Goal: Information Seeking & Learning: Learn about a topic

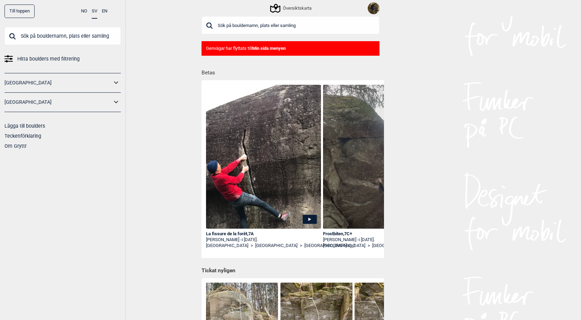
click at [281, 25] on input "text" at bounding box center [291, 25] width 178 height 18
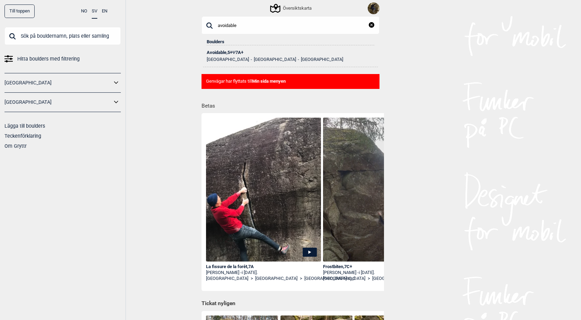
type input "avoidable"
click at [235, 51] on span "Ψ" at bounding box center [233, 52] width 3 height 5
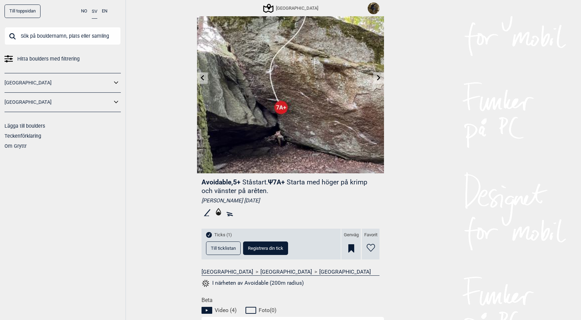
scroll to position [47, 0]
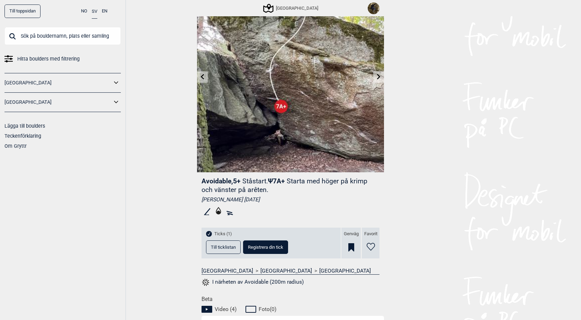
click at [220, 247] on span "Till ticklistan" at bounding box center [223, 247] width 25 height 5
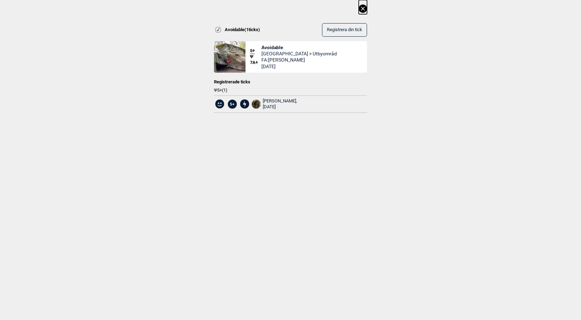
click at [365, 9] on icon at bounding box center [363, 9] width 4 height 4
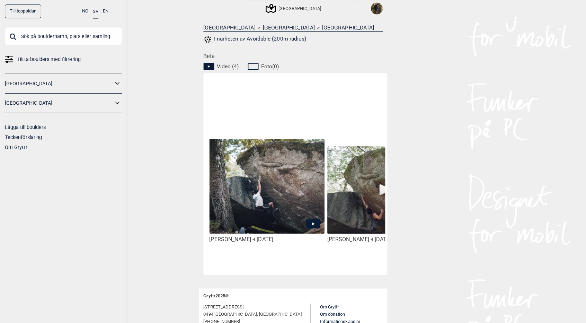
scroll to position [314, 0]
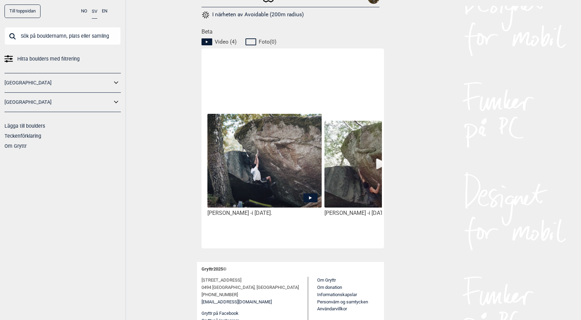
click at [309, 198] on icon at bounding box center [310, 197] width 3 height 3
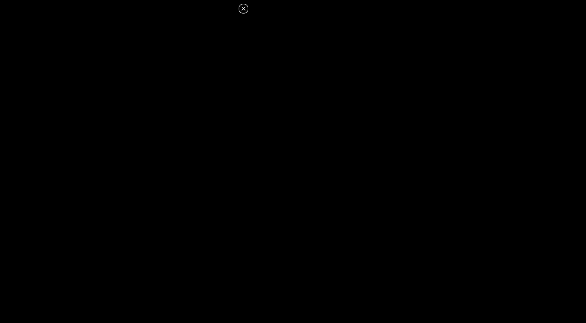
click at [242, 11] on icon at bounding box center [243, 9] width 8 height 8
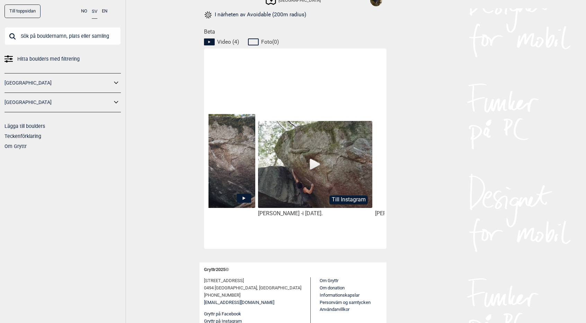
scroll to position [0, 69]
click at [319, 163] on img at bounding box center [315, 165] width 114 height 88
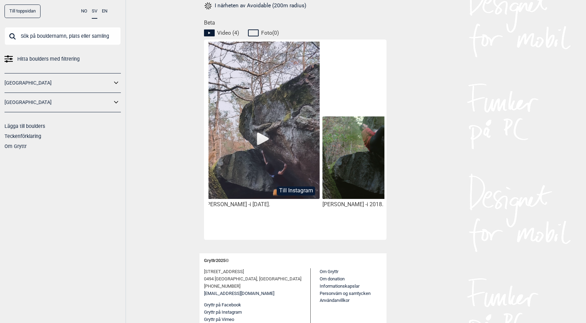
scroll to position [0, 217]
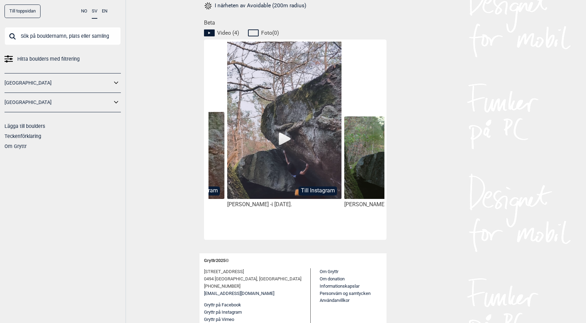
click at [283, 138] on img at bounding box center [284, 136] width 114 height 190
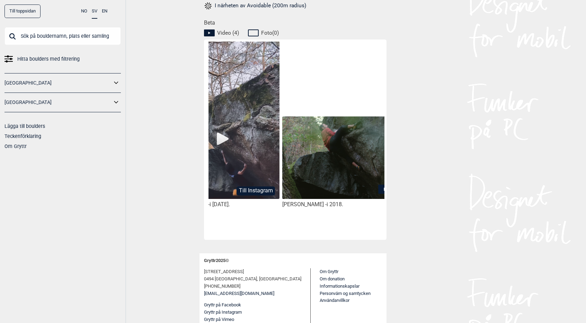
scroll to position [0, 292]
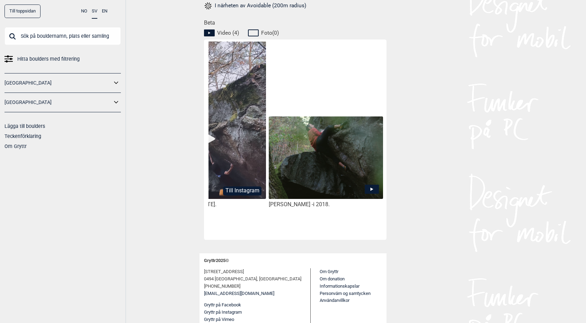
click at [373, 189] on icon at bounding box center [372, 189] width 14 height 9
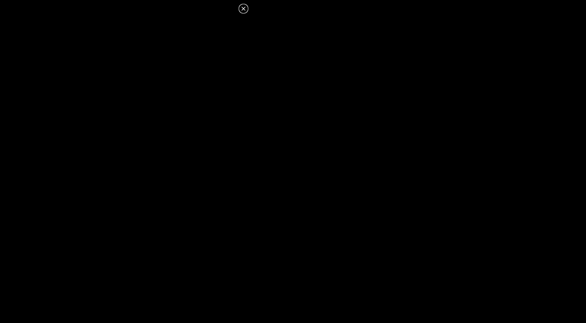
click at [240, 5] on icon at bounding box center [243, 9] width 8 height 8
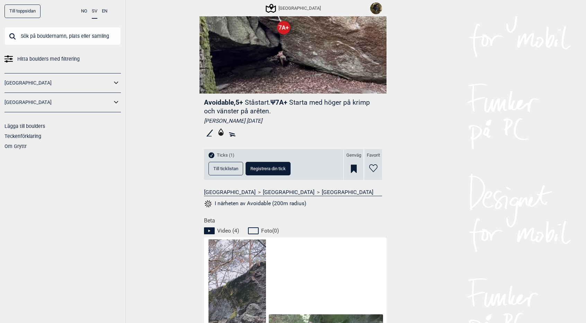
scroll to position [0, 0]
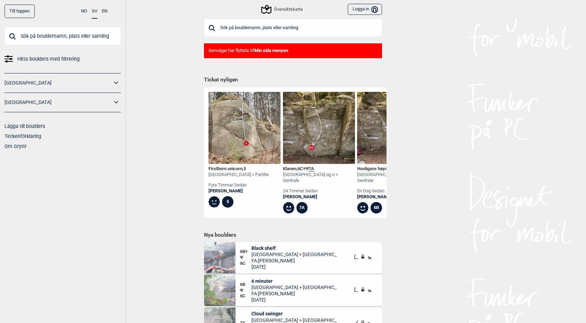
click at [252, 29] on input "text" at bounding box center [293, 28] width 178 height 18
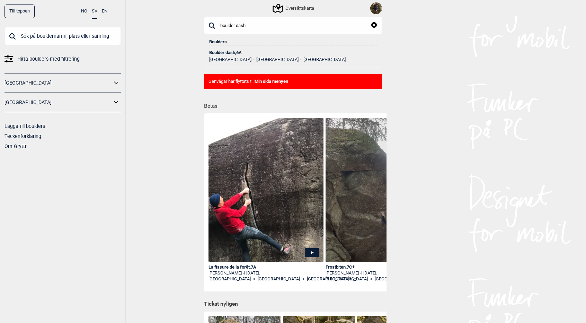
type input "boulder dash"
click at [226, 53] on div "Boulder dash , 6A" at bounding box center [293, 52] width 168 height 5
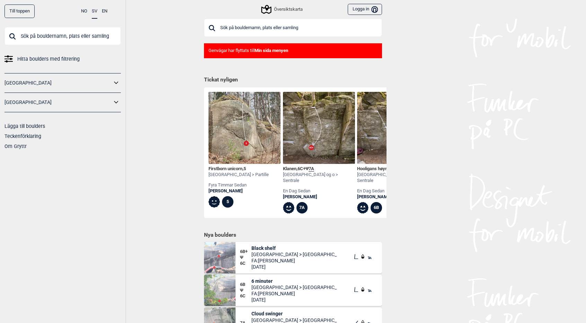
click at [269, 29] on input "text" at bounding box center [293, 28] width 178 height 18
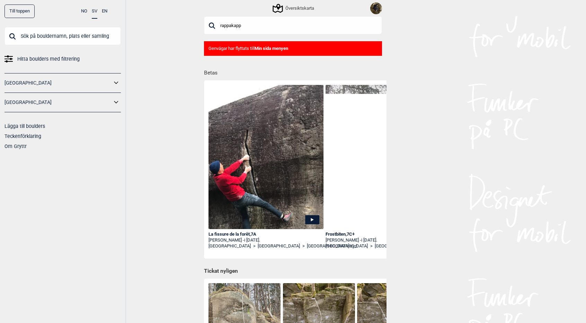
type input "rappakappa"
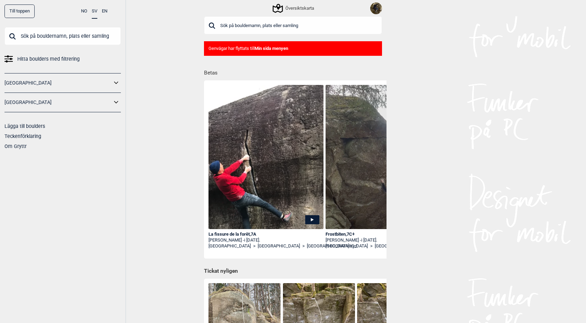
click at [286, 28] on input "text" at bounding box center [293, 25] width 178 height 18
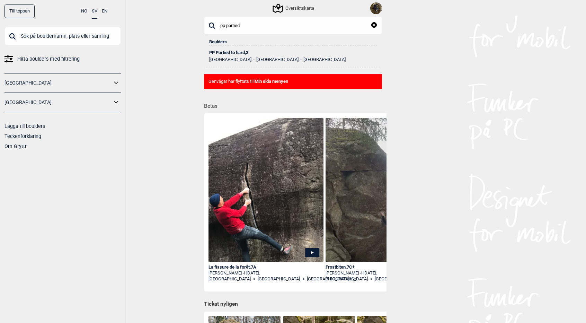
type input "pp partied"
click at [239, 51] on div "PP Partied to hard , 3" at bounding box center [293, 52] width 168 height 5
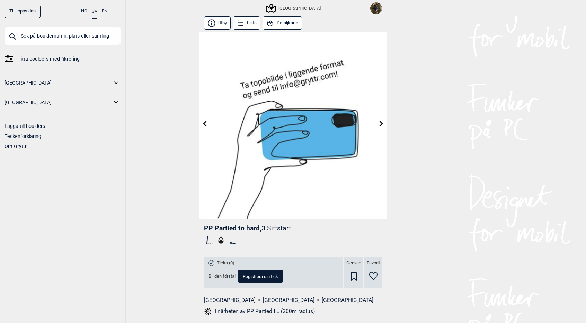
click at [89, 34] on input "text" at bounding box center [63, 36] width 116 height 18
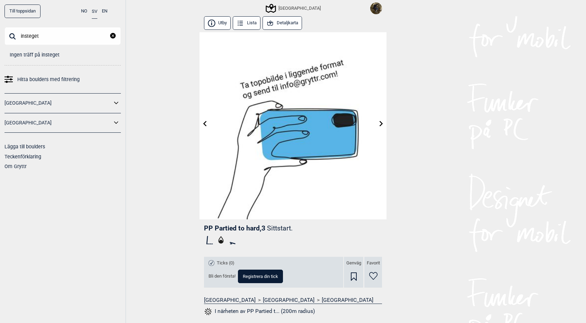
type input "insteget"
